Goal: Information Seeking & Learning: Learn about a topic

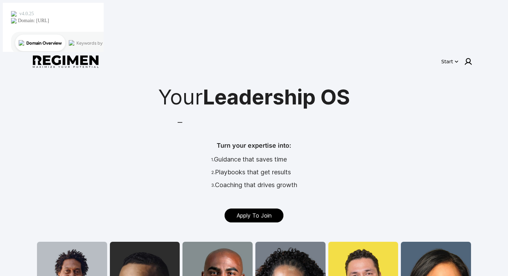
click at [246, 208] on link "Apply To Join" at bounding box center [254, 215] width 59 height 14
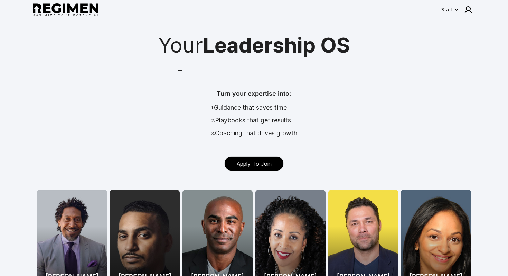
click at [445, 6] on button "Start" at bounding box center [450, 9] width 20 height 11
click at [404, 81] on div at bounding box center [254, 138] width 508 height 276
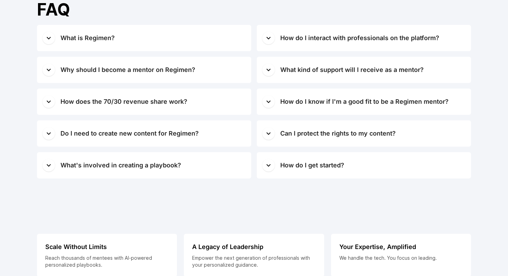
scroll to position [2795, 0]
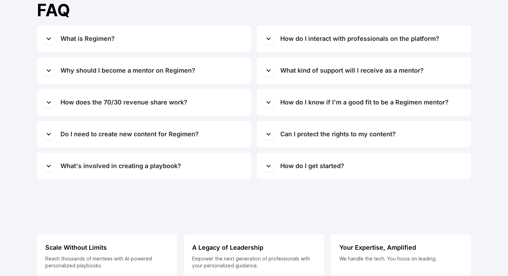
click at [201, 44] on span "What is Regimen?" at bounding box center [152, 39] width 185 height 10
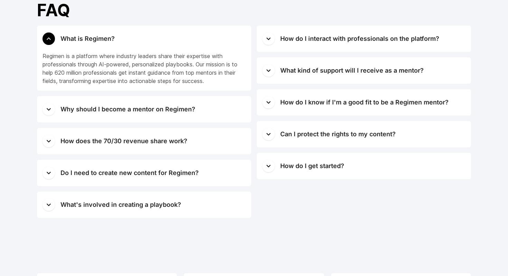
click at [171, 110] on div "Why should I become a mentor on Regimen?" at bounding box center [127, 109] width 135 height 10
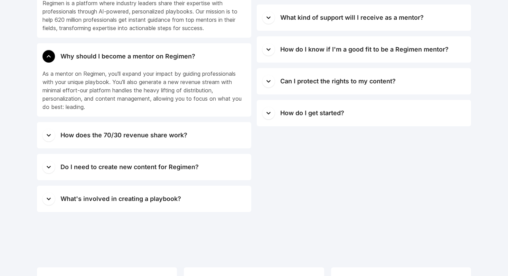
scroll to position [2853, 0]
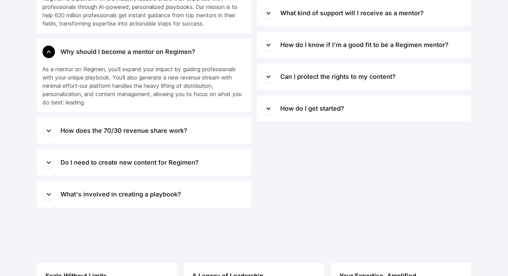
click at [160, 130] on div "How does the 70/30 revenue share work?" at bounding box center [123, 131] width 127 height 10
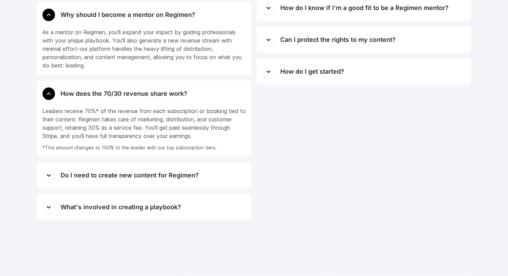
scroll to position [2892, 0]
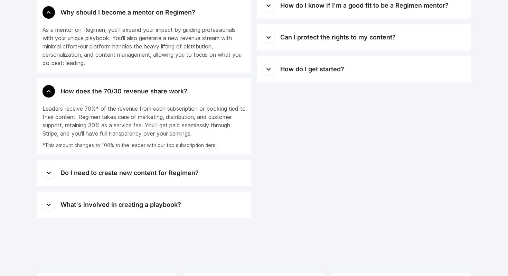
click at [153, 175] on div "Do I need to create new content for Regimen?" at bounding box center [129, 173] width 138 height 10
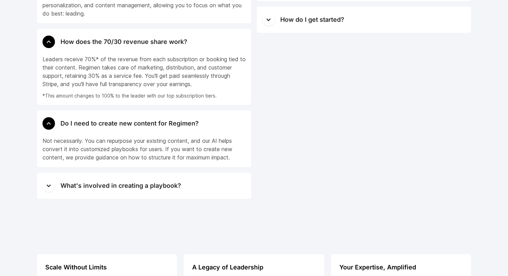
scroll to position [2943, 0]
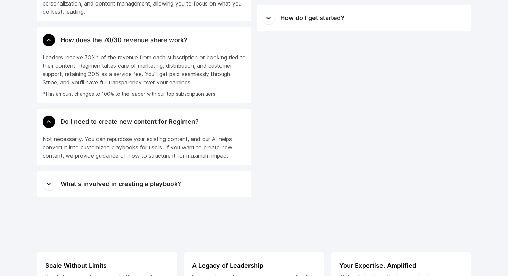
click at [166, 185] on div "What's involved in creating a playbook?" at bounding box center [120, 184] width 121 height 10
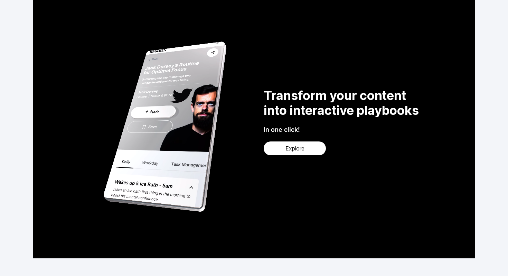
scroll to position [1260, 0]
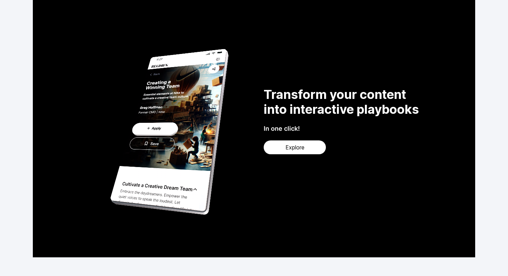
drag, startPoint x: 136, startPoint y: 142, endPoint x: 214, endPoint y: 130, distance: 78.6
click at [213, 131] on video at bounding box center [165, 126] width 138 height 207
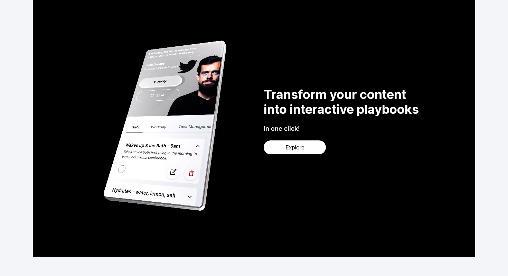
drag, startPoint x: 214, startPoint y: 130, endPoint x: 141, endPoint y: 140, distance: 73.5
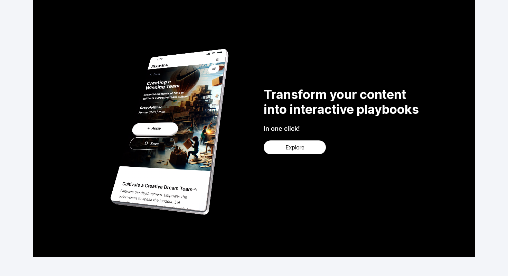
click at [141, 140] on video at bounding box center [165, 126] width 138 height 207
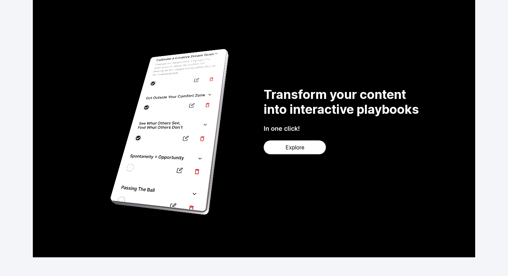
drag, startPoint x: 146, startPoint y: 160, endPoint x: 228, endPoint y: 162, distance: 81.6
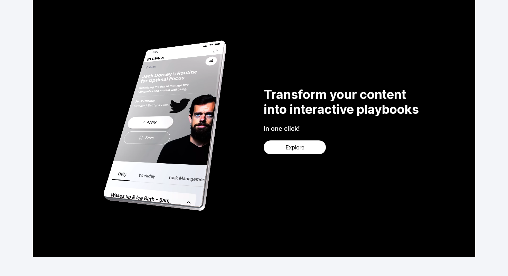
click at [227, 162] on video at bounding box center [165, 126] width 138 height 207
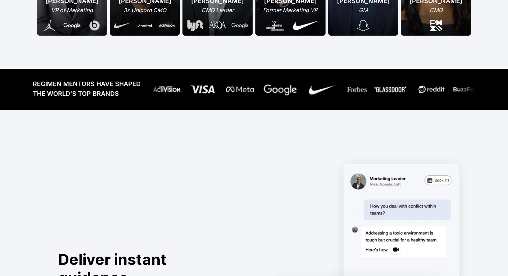
scroll to position [0, 0]
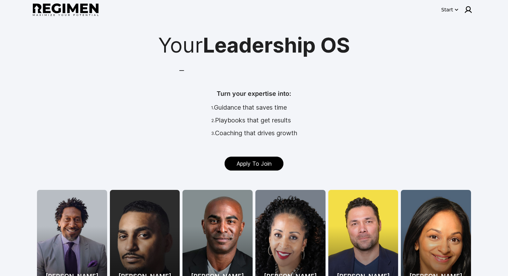
click at [448, 9] on div "Start" at bounding box center [447, 9] width 12 height 7
click at [448, 9] on div at bounding box center [254, 138] width 508 height 276
click at [452, 7] on div "Start" at bounding box center [447, 9] width 12 height 7
click at [455, 38] on button "Book Demo" at bounding box center [464, 36] width 43 height 12
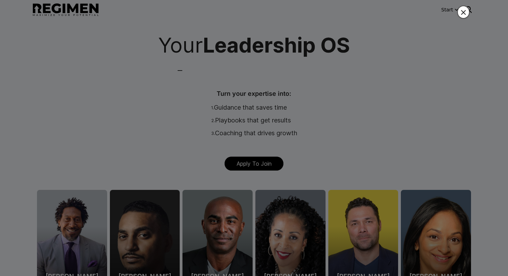
click at [464, 11] on icon "button" at bounding box center [463, 12] width 5 height 5
